Goal: Task Accomplishment & Management: Manage account settings

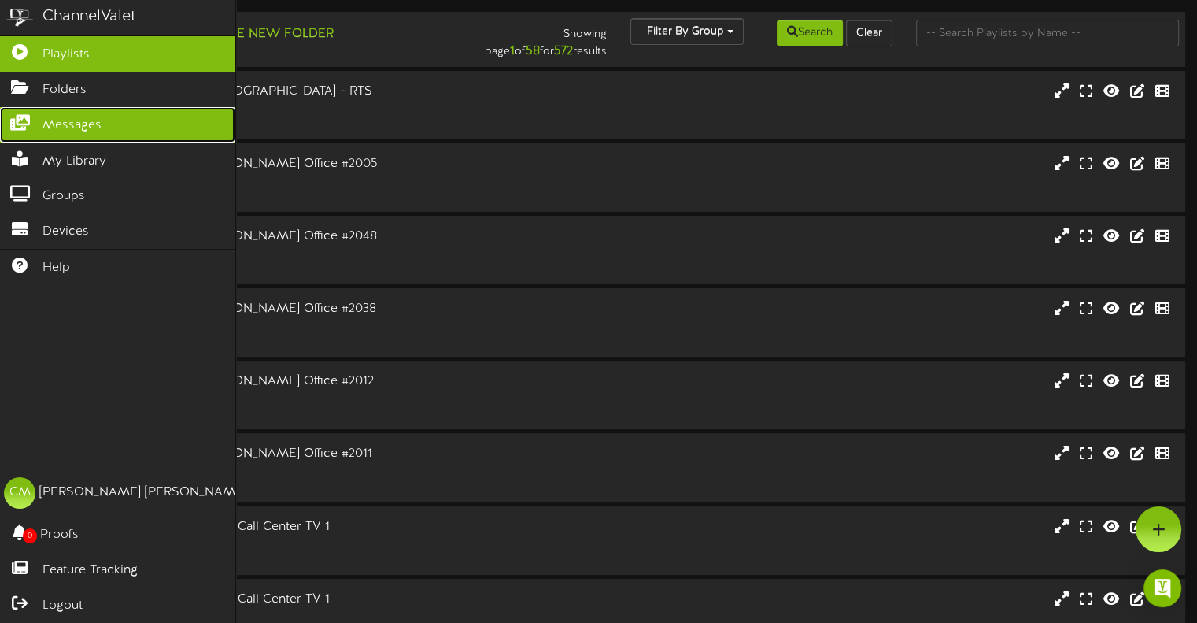
click at [41, 121] on link "Messages" at bounding box center [117, 124] width 235 height 35
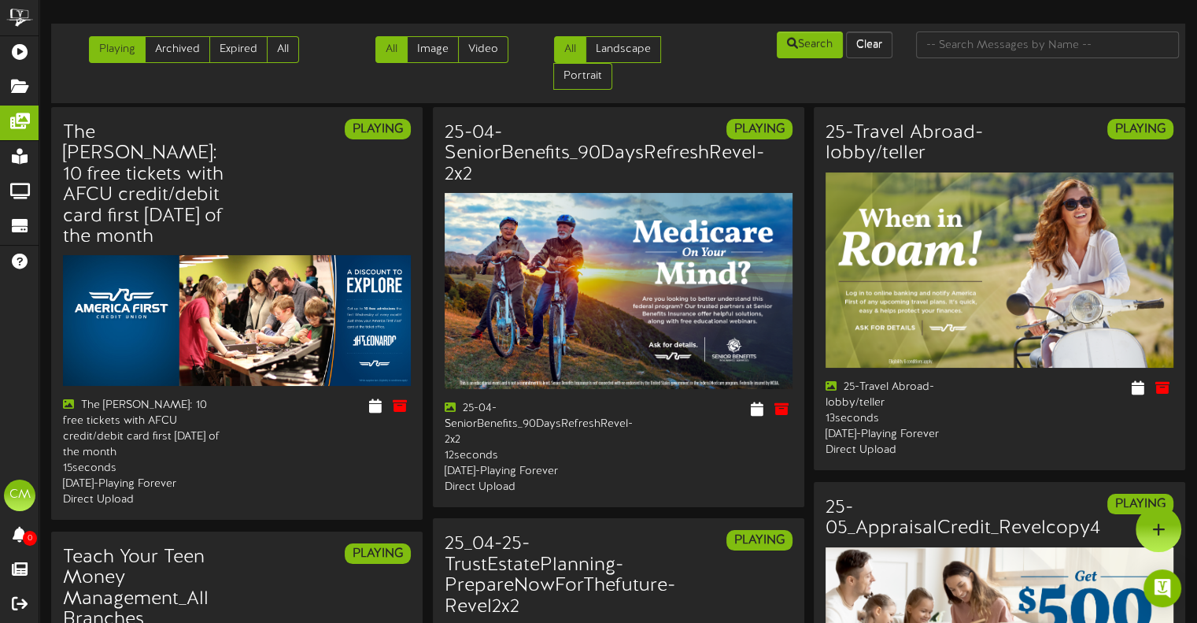
click at [342, 31] on div "All Image Video" at bounding box center [427, 50] width 191 height 40
click at [312, 82] on div "Playing Archived Expired All All Image Video All Landscape Portrait" at bounding box center [619, 63] width 1146 height 67
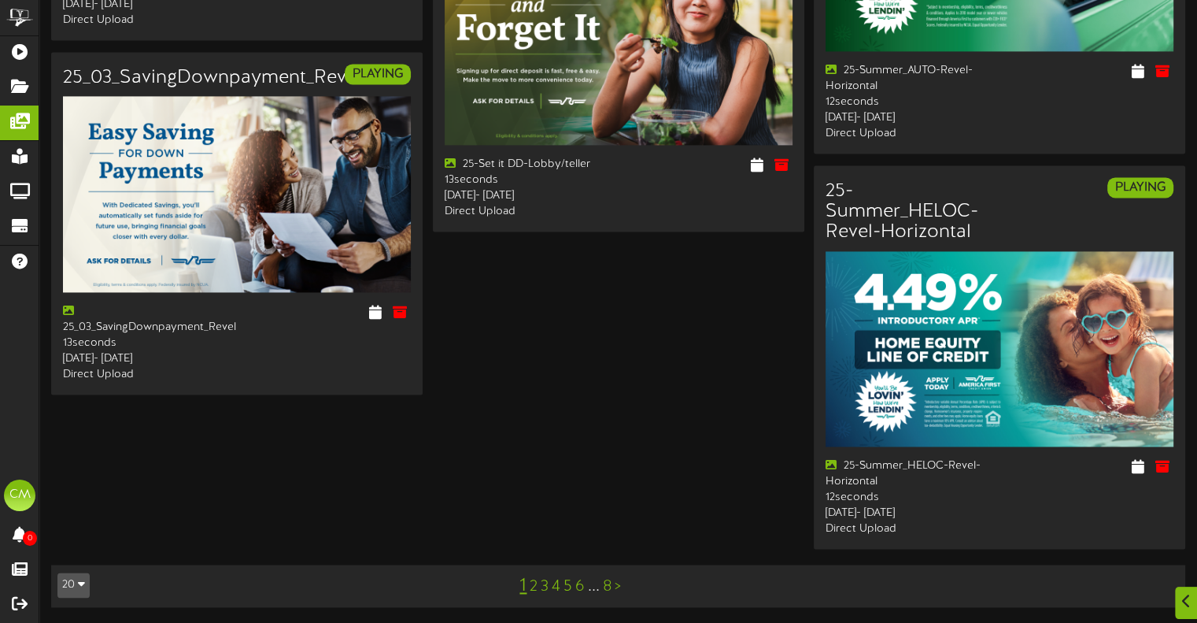
scroll to position [2327, 0]
click at [536, 594] on link "2" at bounding box center [534, 586] width 8 height 17
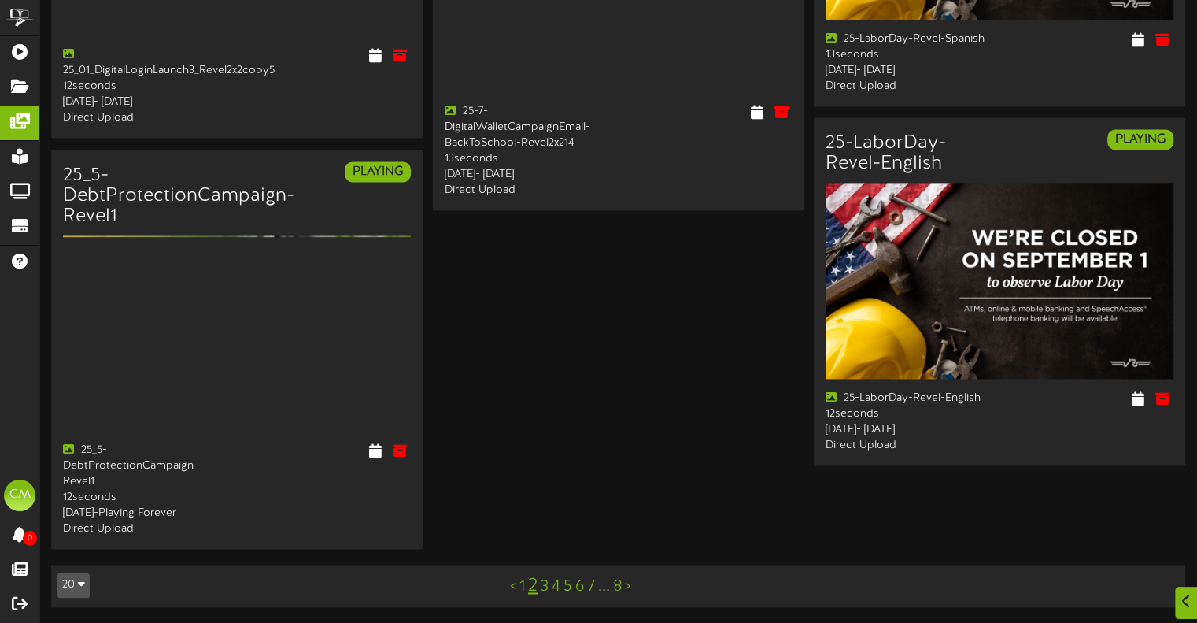
scroll to position [2286, 0]
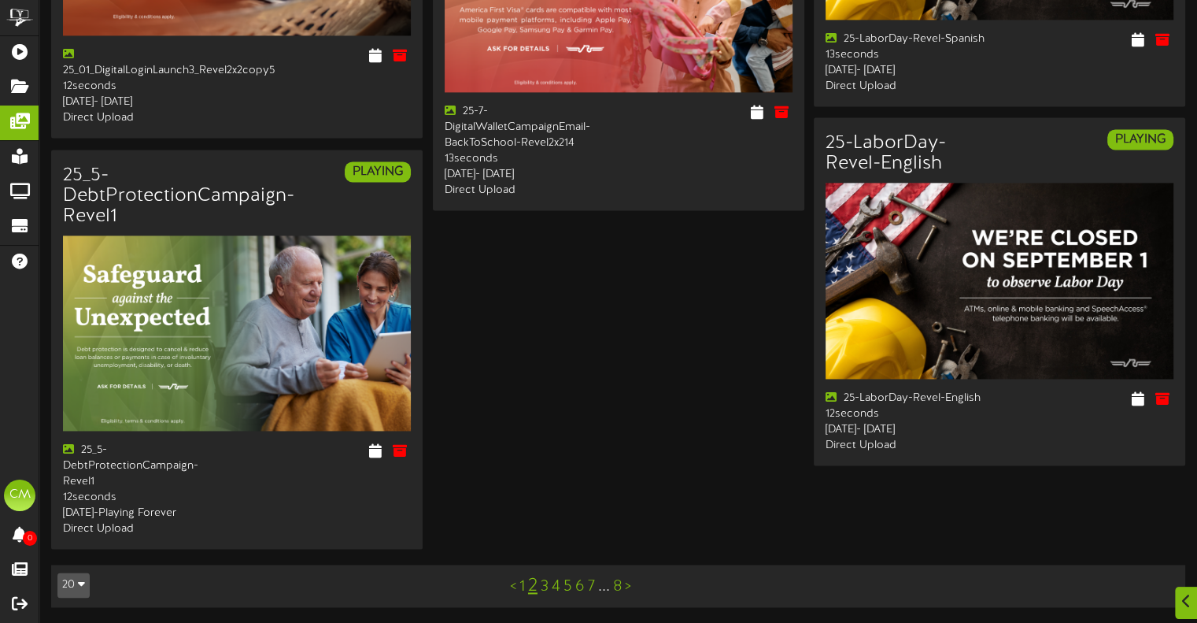
click at [542, 585] on link "3" at bounding box center [545, 586] width 8 height 17
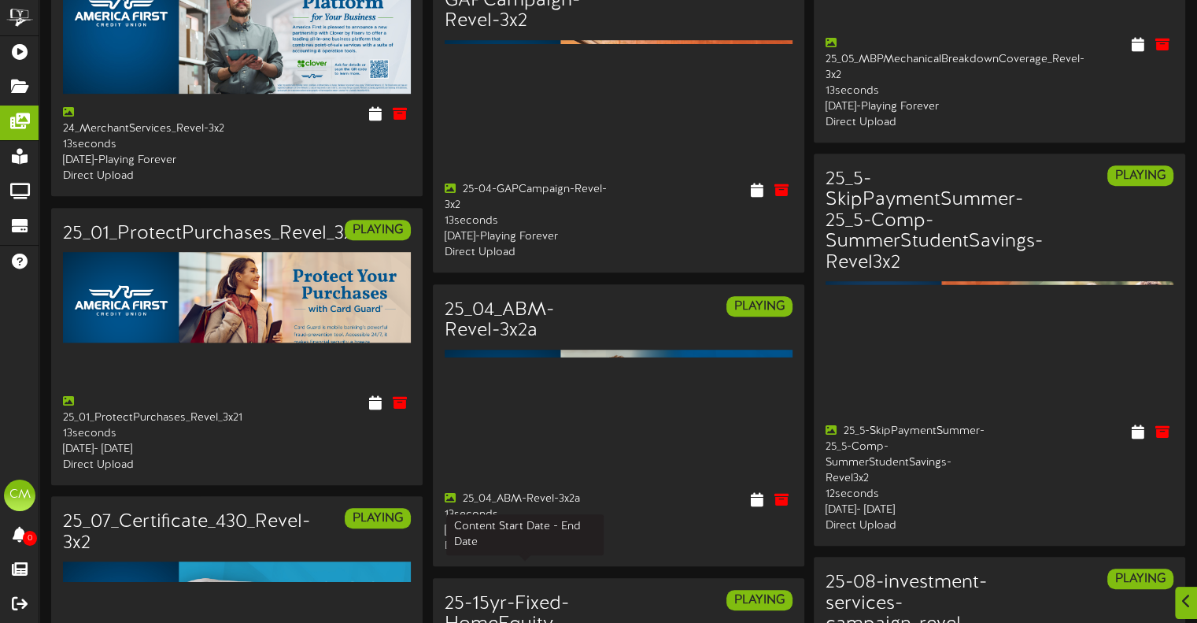
scroll to position [913, 0]
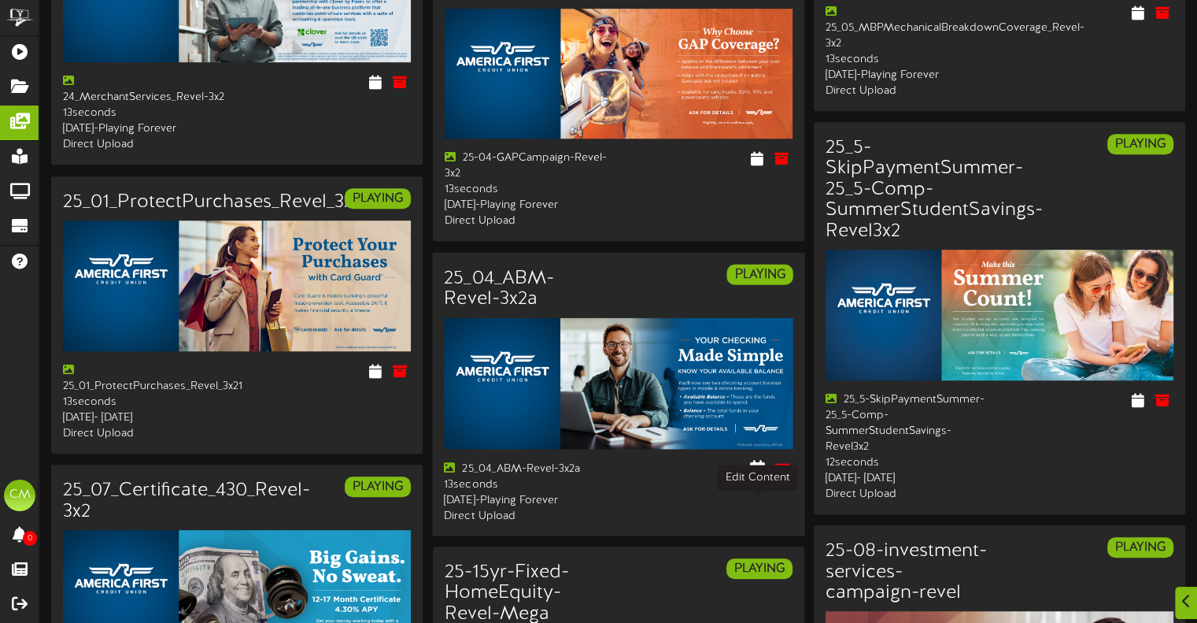
click at [764, 476] on icon at bounding box center [757, 467] width 15 height 17
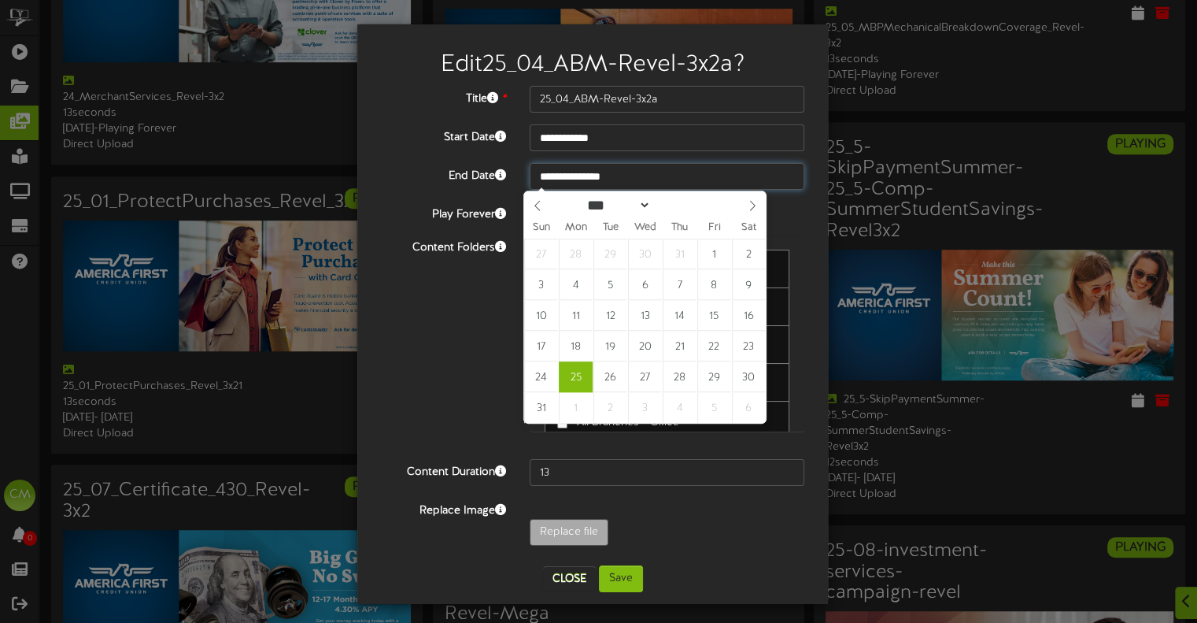
click at [642, 179] on input "**********" at bounding box center [667, 176] width 275 height 27
type input "**********"
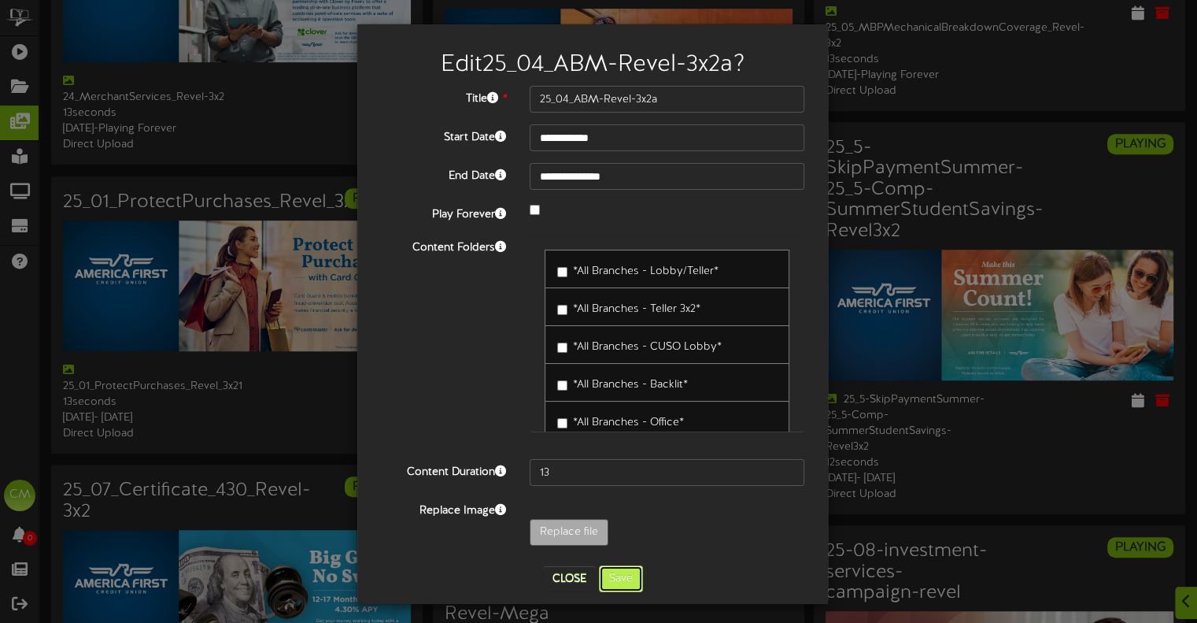
click at [612, 579] on button "Save" at bounding box center [621, 578] width 44 height 27
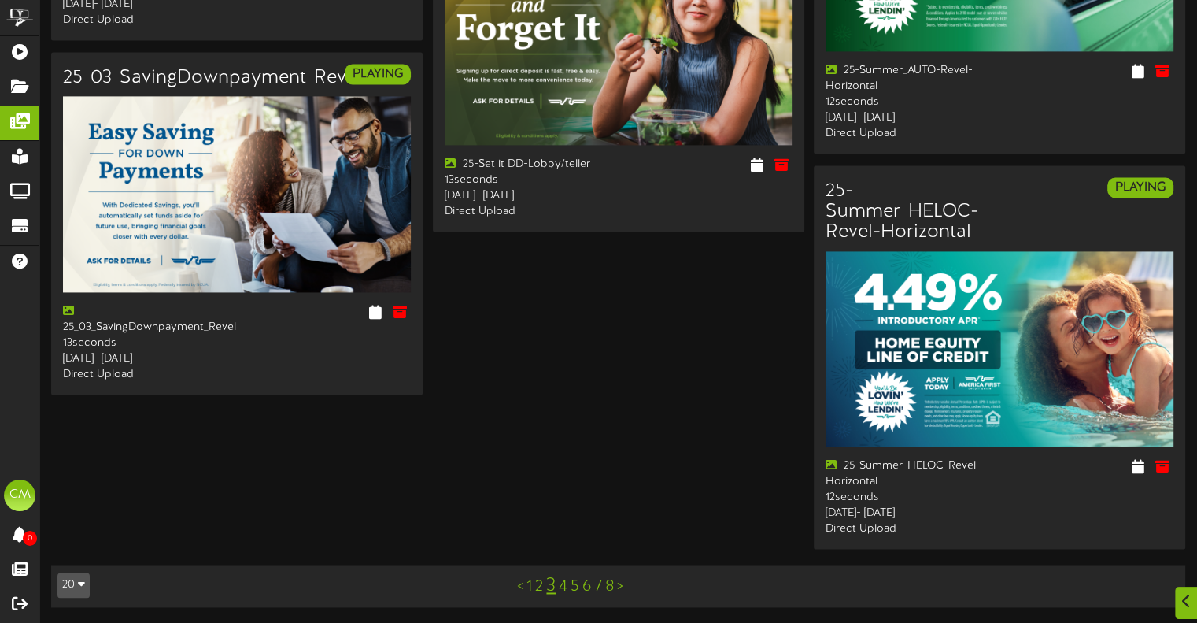
scroll to position [2327, 0]
click at [552, 587] on link "3" at bounding box center [550, 586] width 9 height 20
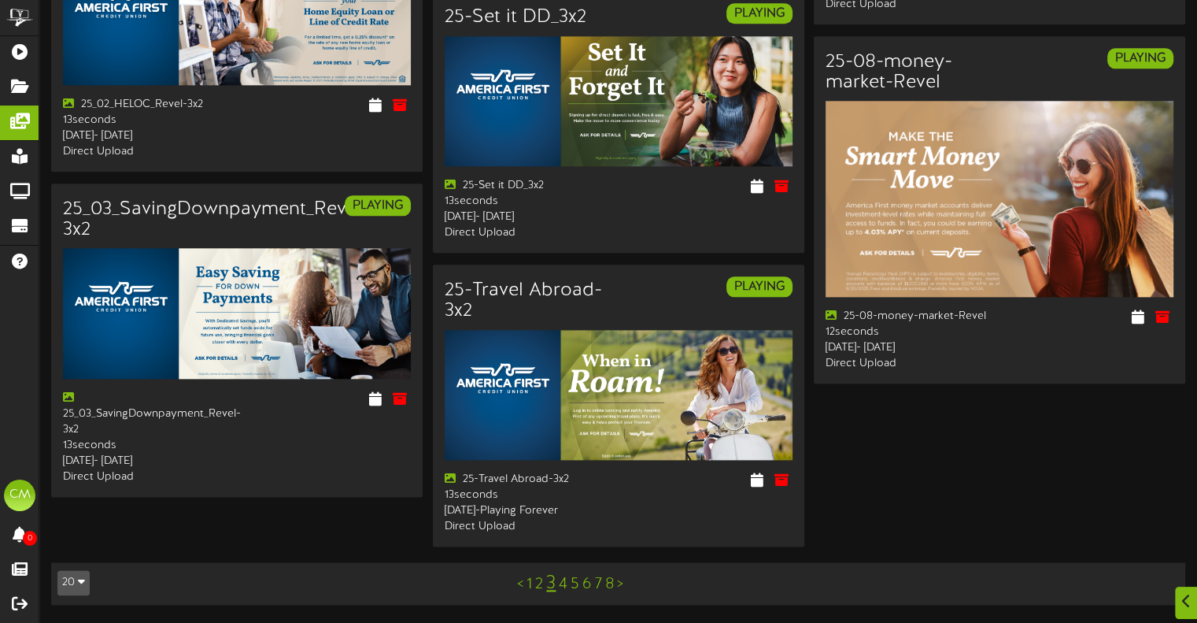
scroll to position [1891, 0]
click at [563, 588] on link "4" at bounding box center [563, 584] width 9 height 17
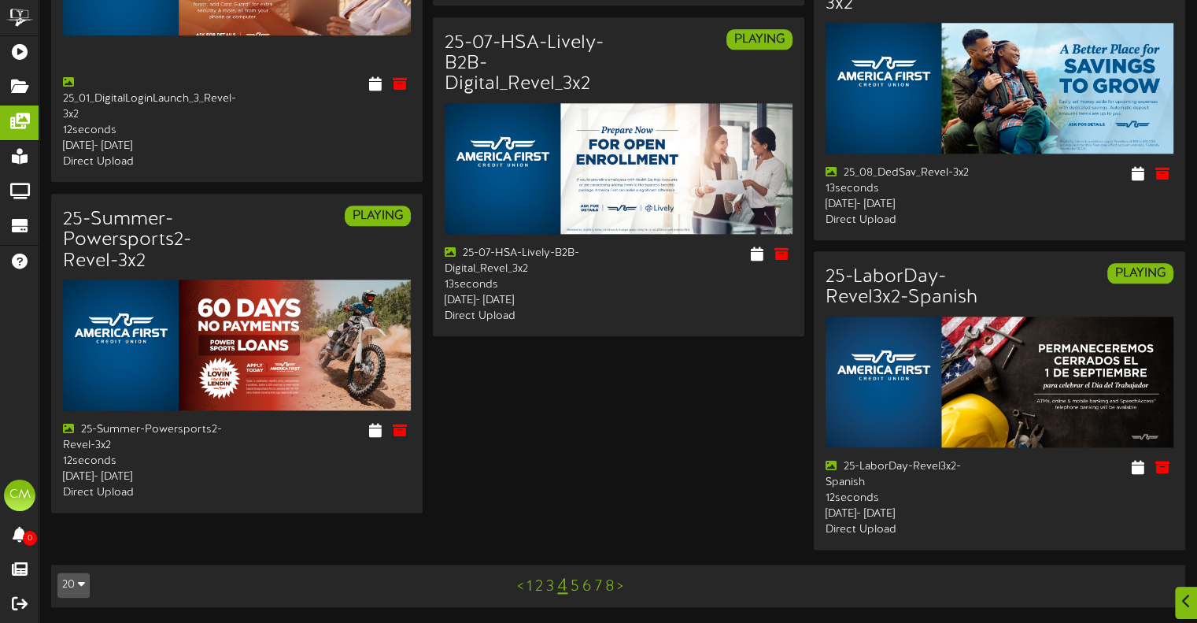
scroll to position [1891, 0]
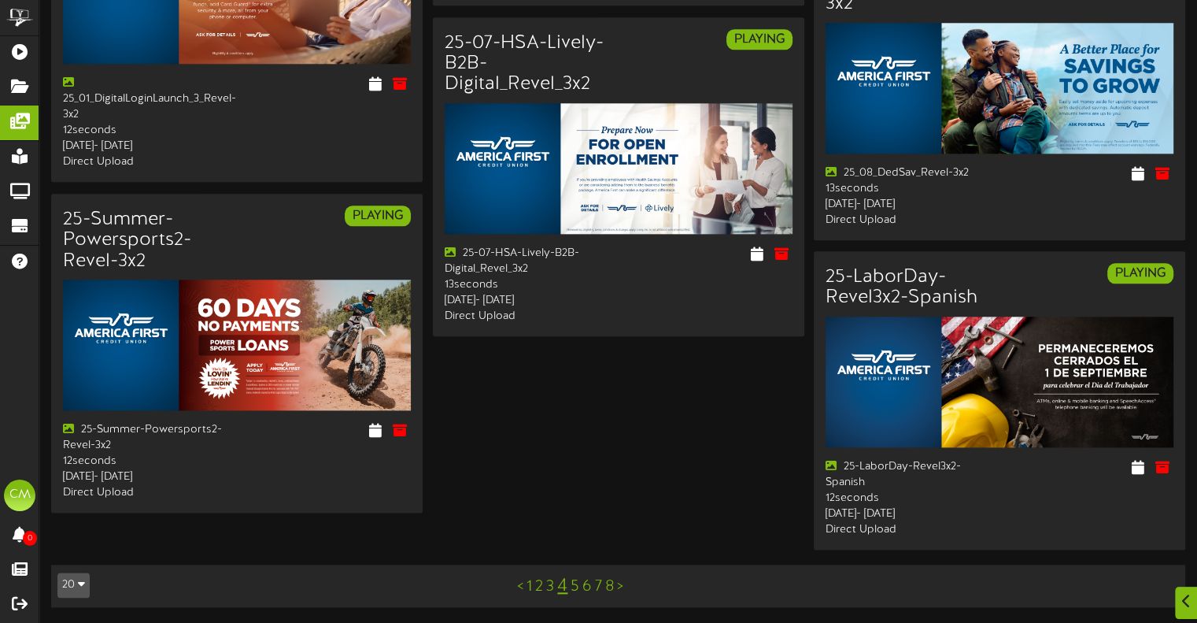
click at [575, 588] on link "5" at bounding box center [575, 586] width 9 height 17
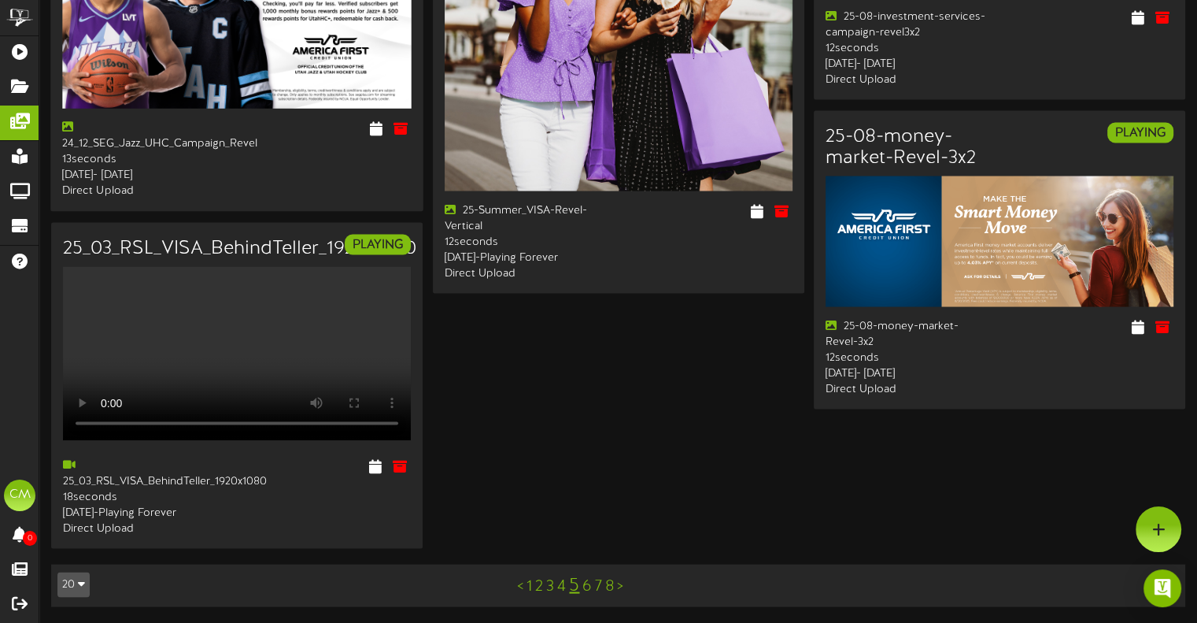
scroll to position [3101, 0]
click at [583, 587] on link "6" at bounding box center [587, 586] width 9 height 17
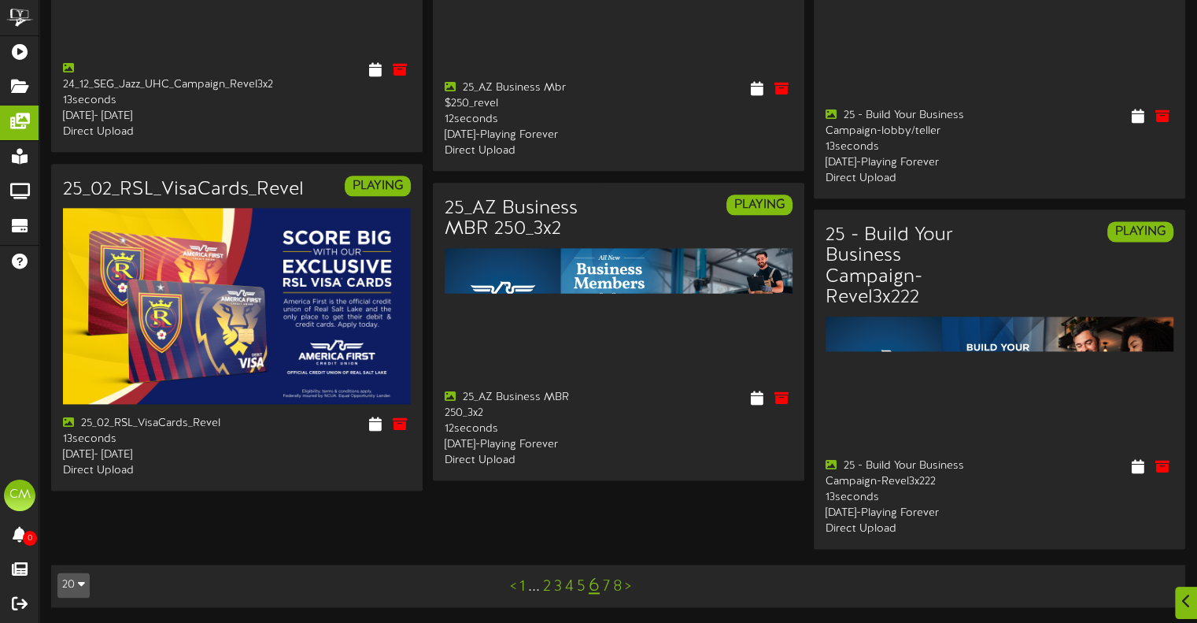
scroll to position [2148, 0]
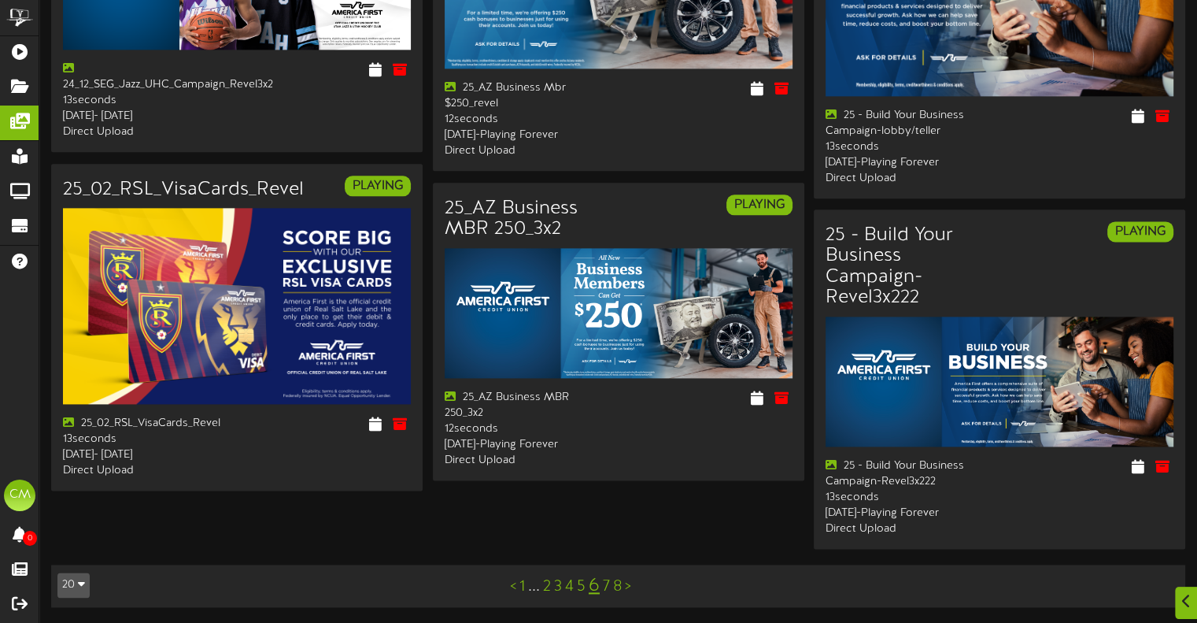
click at [608, 587] on link "7" at bounding box center [606, 586] width 7 height 17
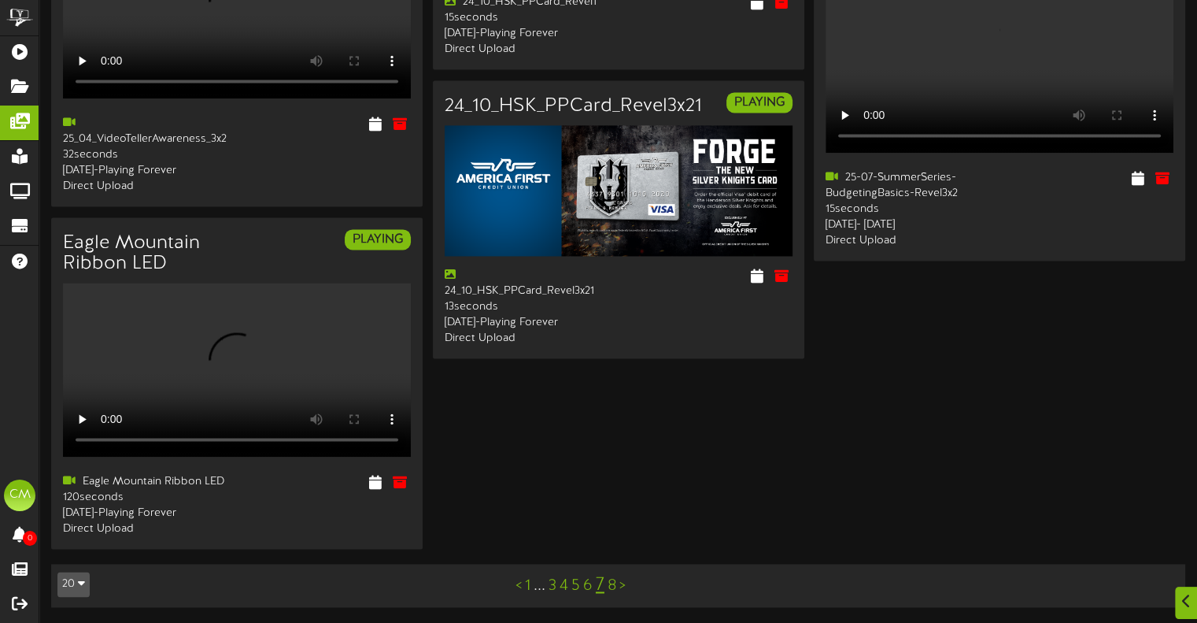
scroll to position [3461, 0]
click at [608, 587] on link "8" at bounding box center [612, 585] width 9 height 17
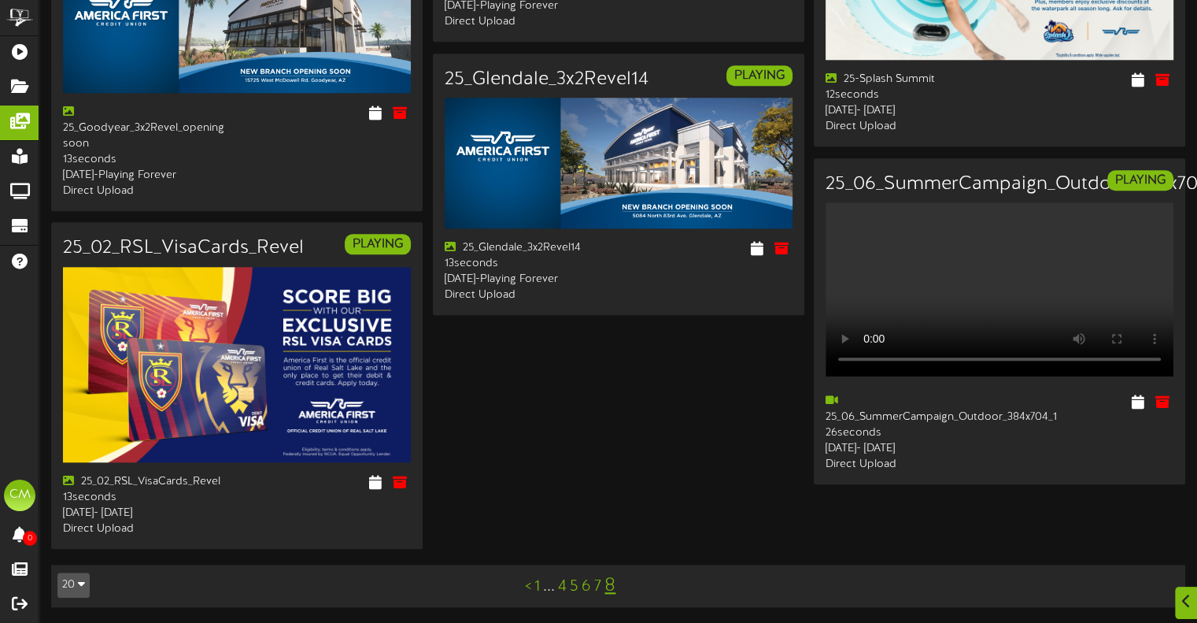
scroll to position [1813, 0]
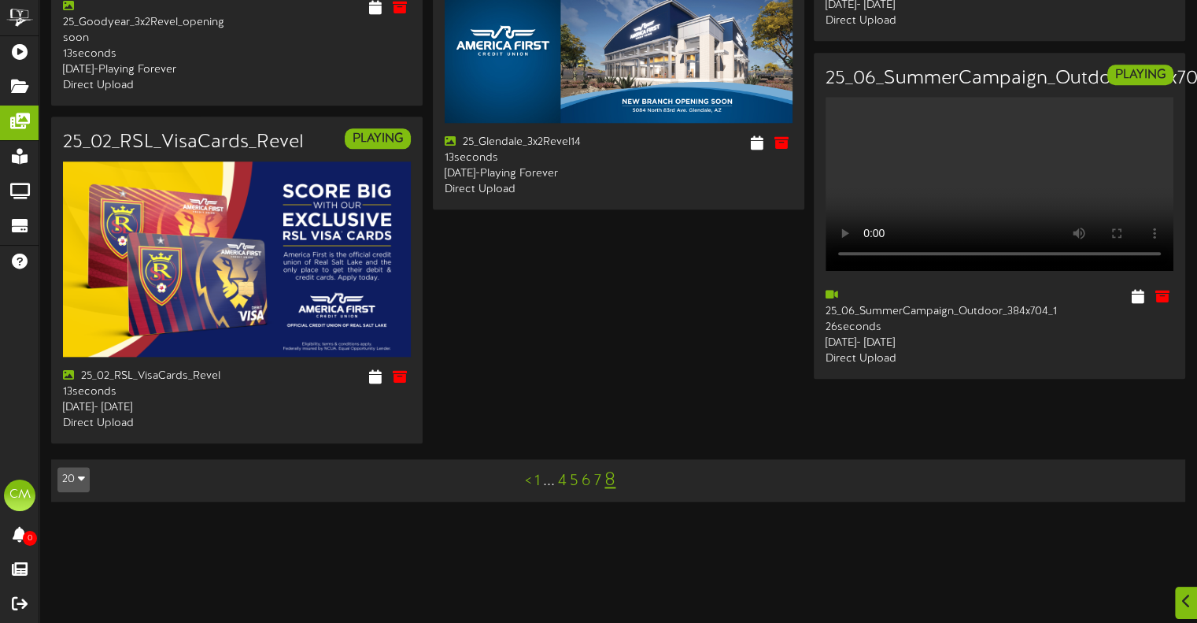
click at [537, 490] on link "1" at bounding box center [538, 480] width 6 height 17
